Goal: Communication & Community: Answer question/provide support

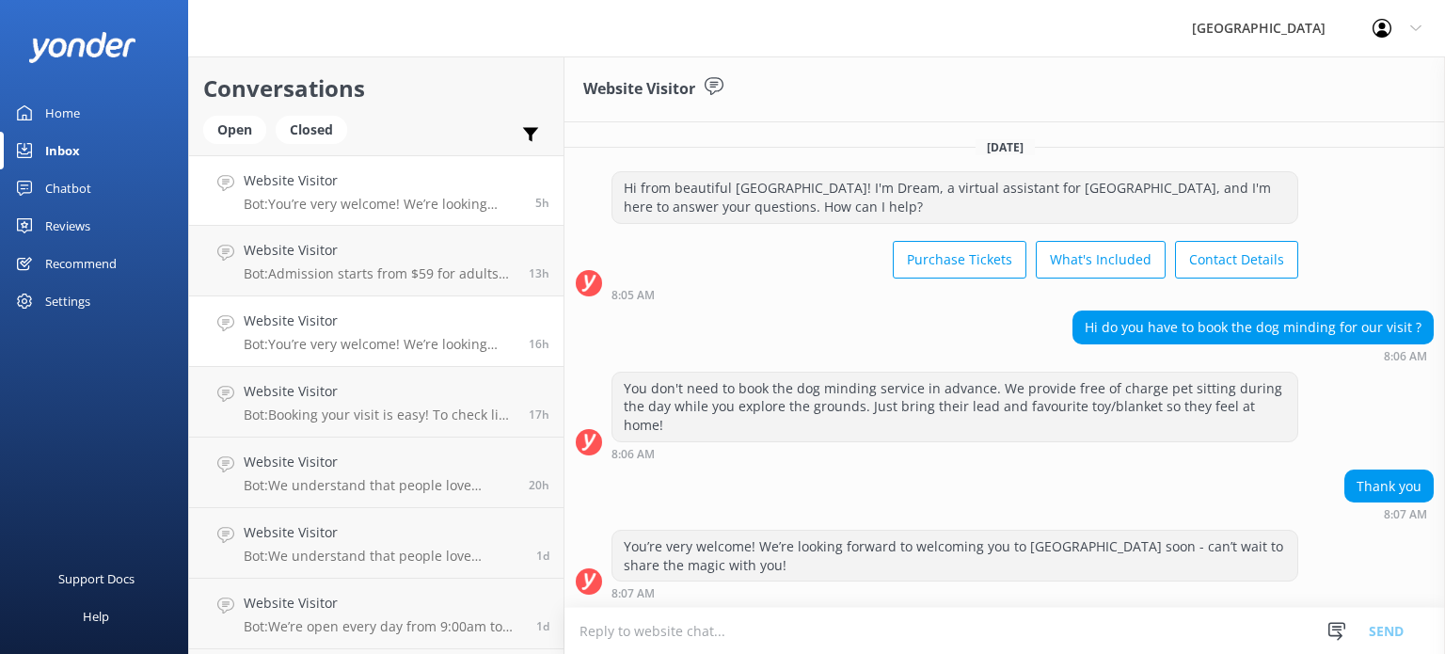
click at [413, 357] on link "Website Visitor Bot: You’re very welcome! We’re looking forward to welcoming yo…" at bounding box center [376, 331] width 374 height 71
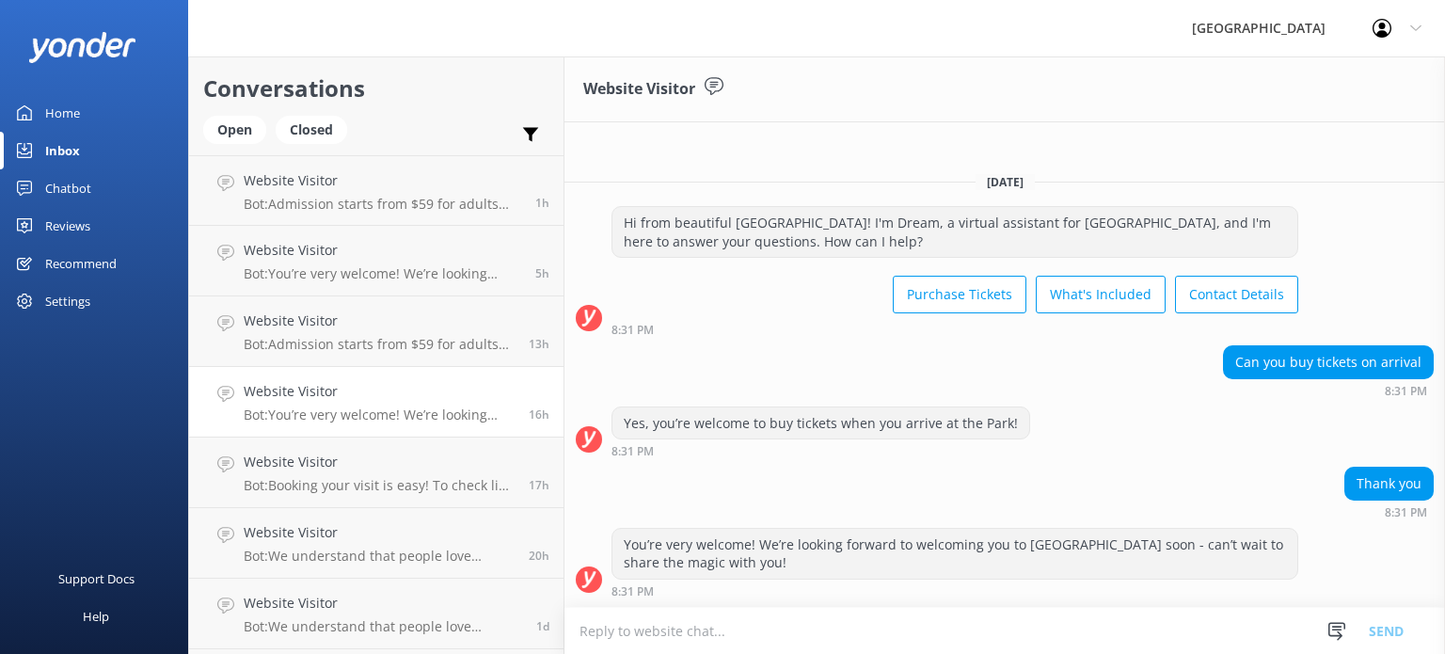
click at [417, 415] on p "Bot: You’re very welcome! We’re looking forward to welcoming you to [GEOGRAPHIC…" at bounding box center [379, 414] width 271 height 17
click at [380, 477] on p "Bot: Booking your visit is easy! To check live availability and grab your ticke…" at bounding box center [379, 485] width 271 height 17
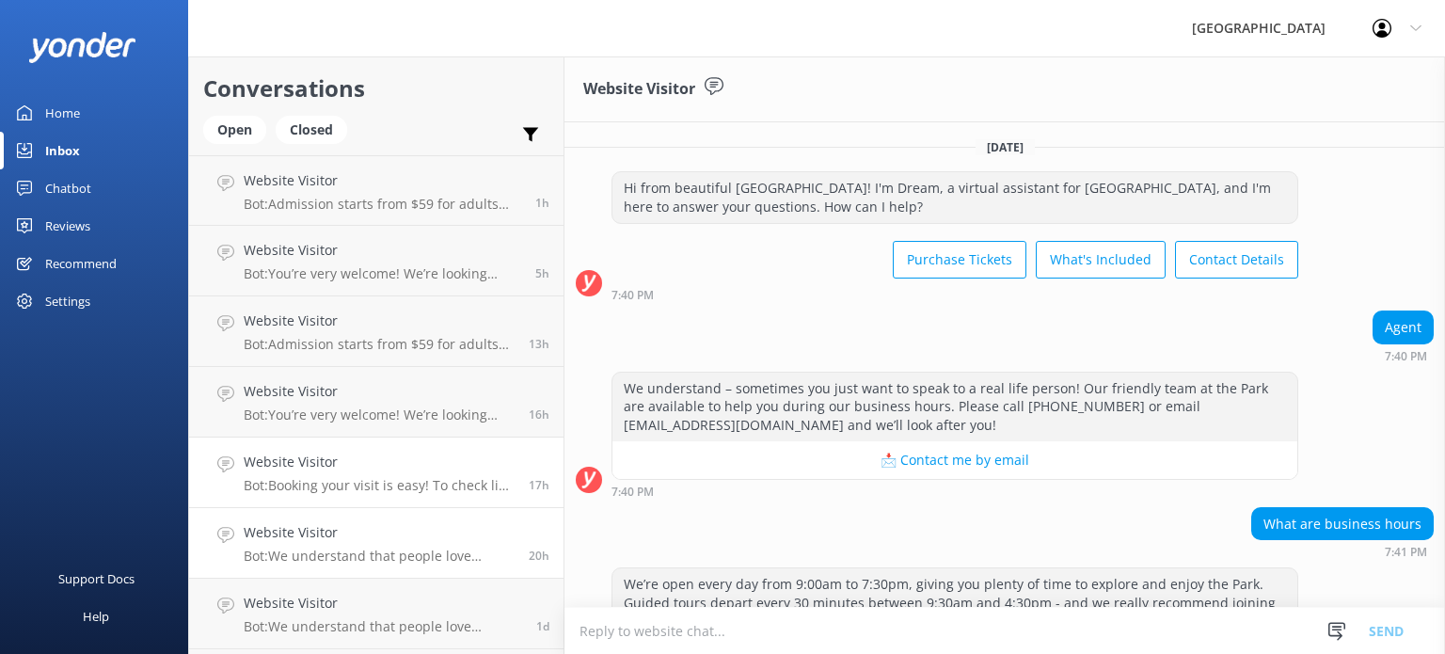
click at [415, 541] on h4 "Website Visitor" at bounding box center [379, 532] width 271 height 21
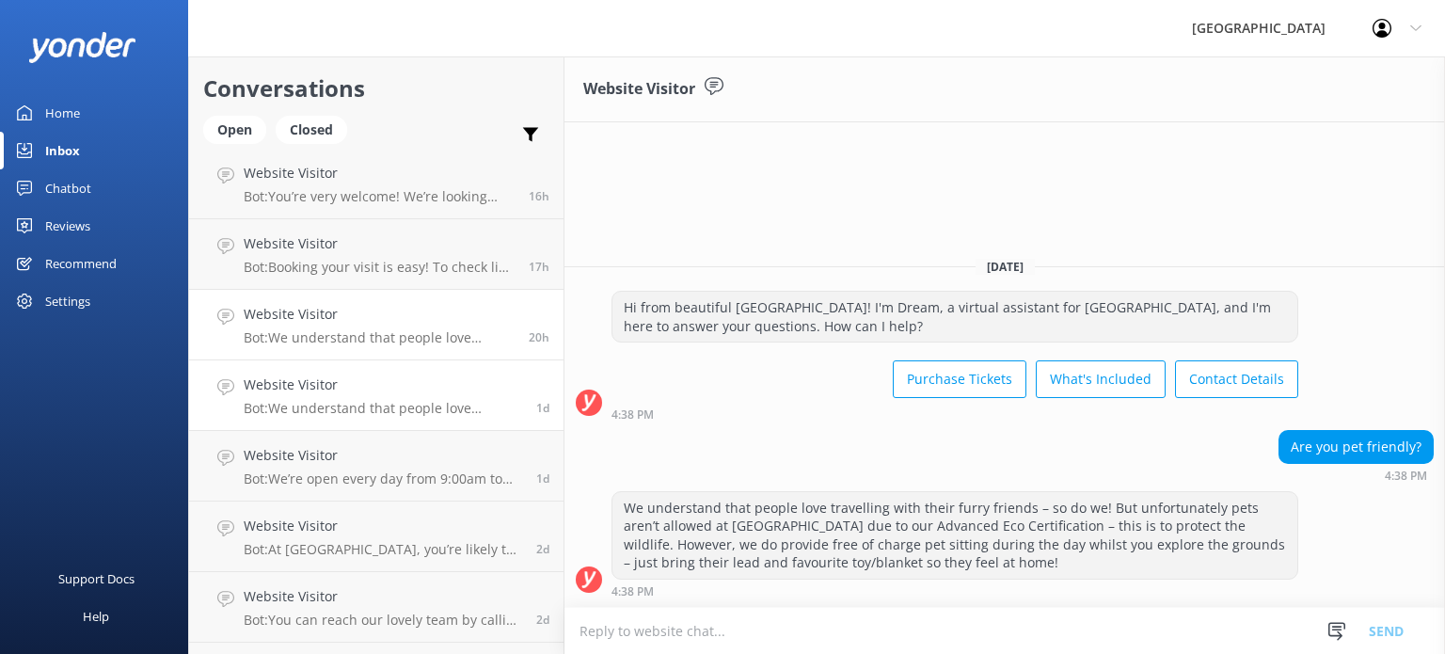
scroll to position [216, 0]
